Goal: Navigation & Orientation: Find specific page/section

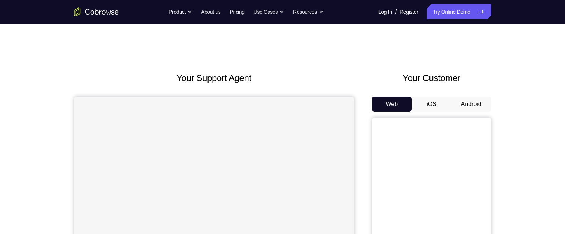
click at [477, 95] on div "Your Customer Web iOS Android" at bounding box center [431, 208] width 119 height 275
click at [471, 103] on button "Android" at bounding box center [471, 104] width 40 height 15
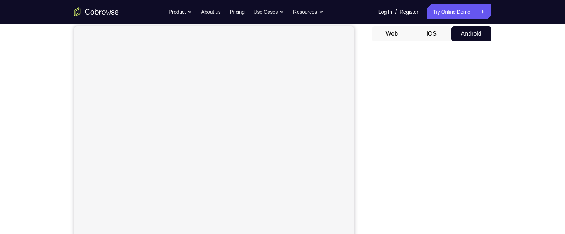
scroll to position [71, 0]
click at [433, 34] on button "iOS" at bounding box center [431, 33] width 40 height 15
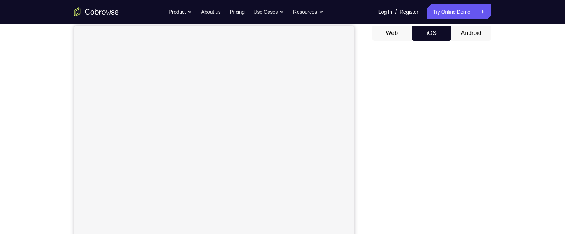
click at [479, 32] on button "Android" at bounding box center [471, 33] width 40 height 15
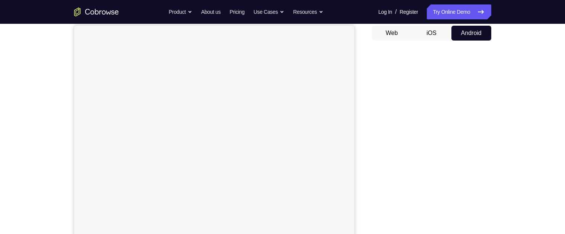
click at [402, 28] on button "Web" at bounding box center [392, 33] width 40 height 15
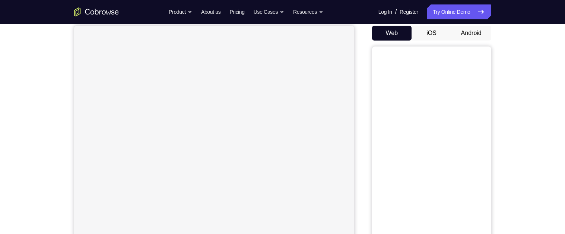
click at [475, 33] on button "Android" at bounding box center [471, 33] width 40 height 15
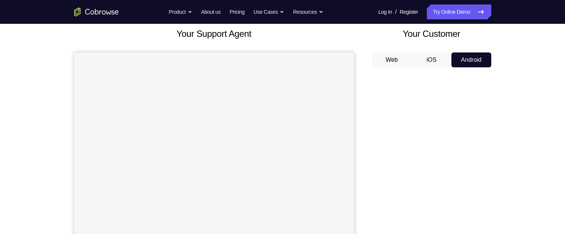
scroll to position [44, 0]
click at [418, 66] on button "iOS" at bounding box center [431, 60] width 40 height 15
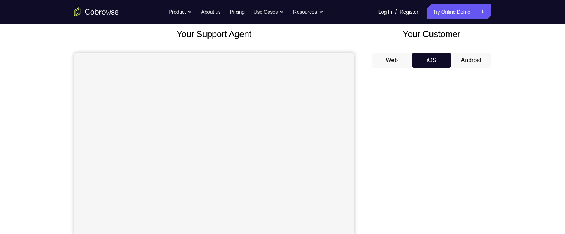
click at [480, 59] on button "Android" at bounding box center [471, 60] width 40 height 15
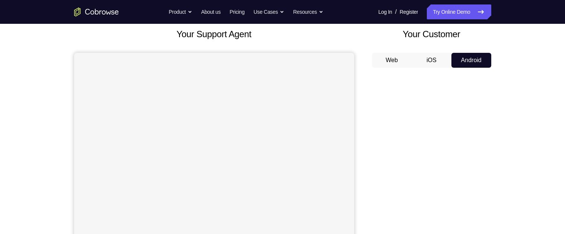
click at [444, 58] on button "iOS" at bounding box center [431, 60] width 40 height 15
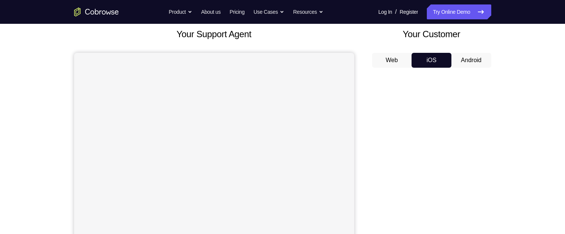
click at [403, 54] on button "Web" at bounding box center [392, 60] width 40 height 15
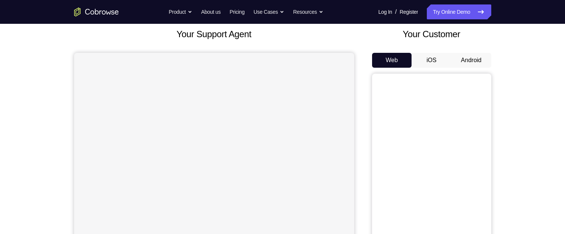
click at [473, 59] on button "Android" at bounding box center [471, 60] width 40 height 15
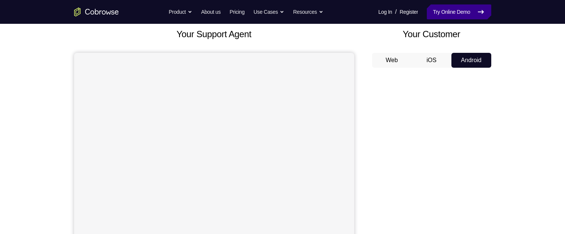
click at [468, 11] on link "Try Online Demo" at bounding box center [459, 11] width 64 height 15
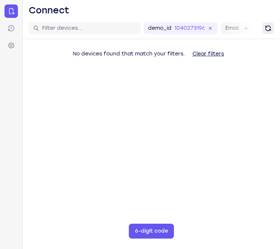
click at [267, 29] on icon "Refresh" at bounding box center [267, 28] width 7 height 7
click at [267, 32] on button "Refresh" at bounding box center [268, 28] width 12 height 12
click at [271, 25] on icon "Refresh" at bounding box center [267, 28] width 7 height 7
click at [272, 25] on button "Refresh" at bounding box center [268, 28] width 12 height 12
click at [273, 23] on button "Refresh" at bounding box center [268, 28] width 12 height 12
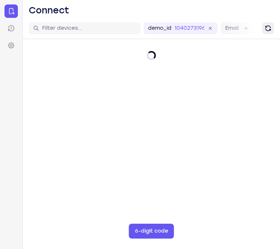
click at [273, 24] on button "Refresh" at bounding box center [268, 28] width 12 height 12
click at [273, 25] on button "Refresh" at bounding box center [268, 28] width 12 height 12
click at [272, 25] on button "Refresh" at bounding box center [268, 28] width 12 height 12
click at [271, 26] on icon "Refresh" at bounding box center [267, 27] width 9 height 9
click at [270, 24] on icon "Refresh" at bounding box center [267, 28] width 10 height 10
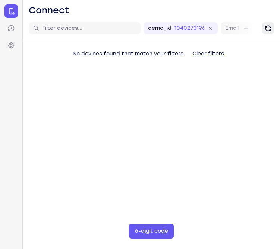
click at [270, 25] on icon "Refresh" at bounding box center [267, 27] width 9 height 9
click at [271, 25] on button "Refresh" at bounding box center [268, 28] width 12 height 12
click at [271, 26] on icon "Refresh" at bounding box center [267, 28] width 7 height 7
click at [272, 26] on button "Refresh" at bounding box center [268, 28] width 12 height 12
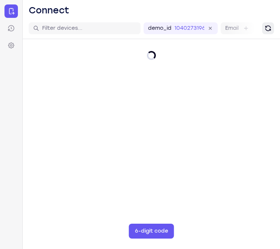
click at [272, 26] on button "Refresh" at bounding box center [268, 28] width 12 height 12
click at [274, 26] on button "Refresh" at bounding box center [268, 28] width 12 height 12
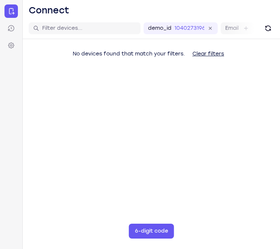
click at [215, 52] on button "Clear filters" at bounding box center [208, 54] width 44 height 15
click at [215, 54] on button "Clear filters" at bounding box center [208, 54] width 44 height 15
click at [215, 55] on button "Clear filters" at bounding box center [208, 54] width 44 height 15
click at [273, 25] on button "Refresh" at bounding box center [268, 28] width 12 height 12
click at [16, 28] on link "Sessions" at bounding box center [10, 28] width 13 height 13
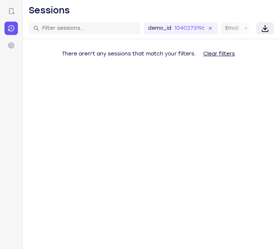
click at [273, 25] on button "Download" at bounding box center [265, 28] width 18 height 12
select select "8"
